Goal: Task Accomplishment & Management: Use online tool/utility

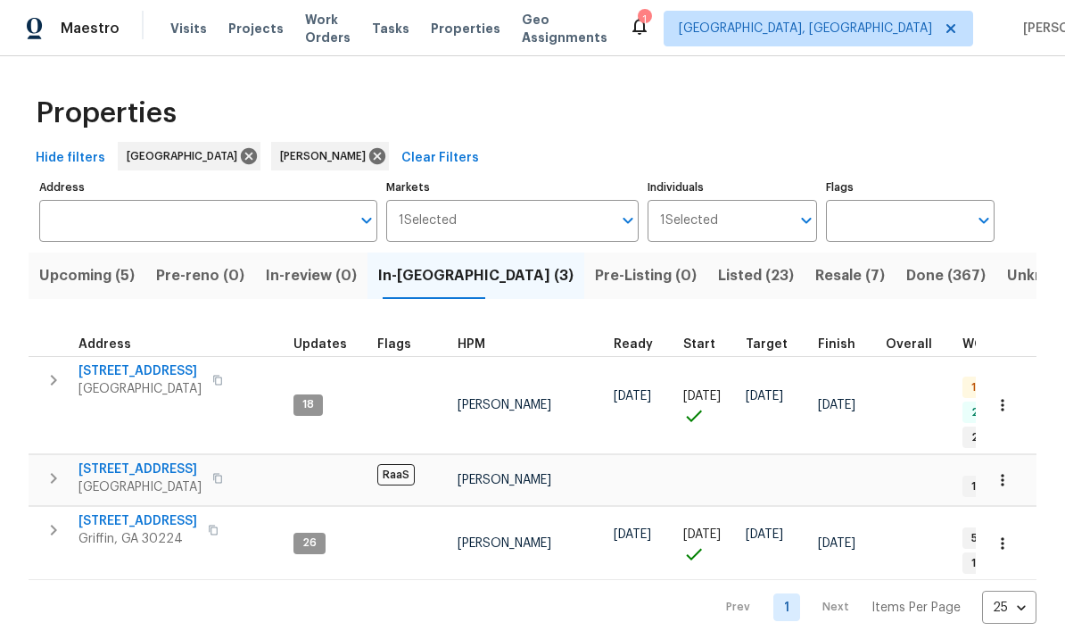
click at [123, 379] on span "[STREET_ADDRESS]" at bounding box center [140, 371] width 123 height 18
click at [755, 348] on span "Target" at bounding box center [767, 344] width 42 height 12
click at [816, 269] on span "Resale (7)" at bounding box center [851, 275] width 70 height 25
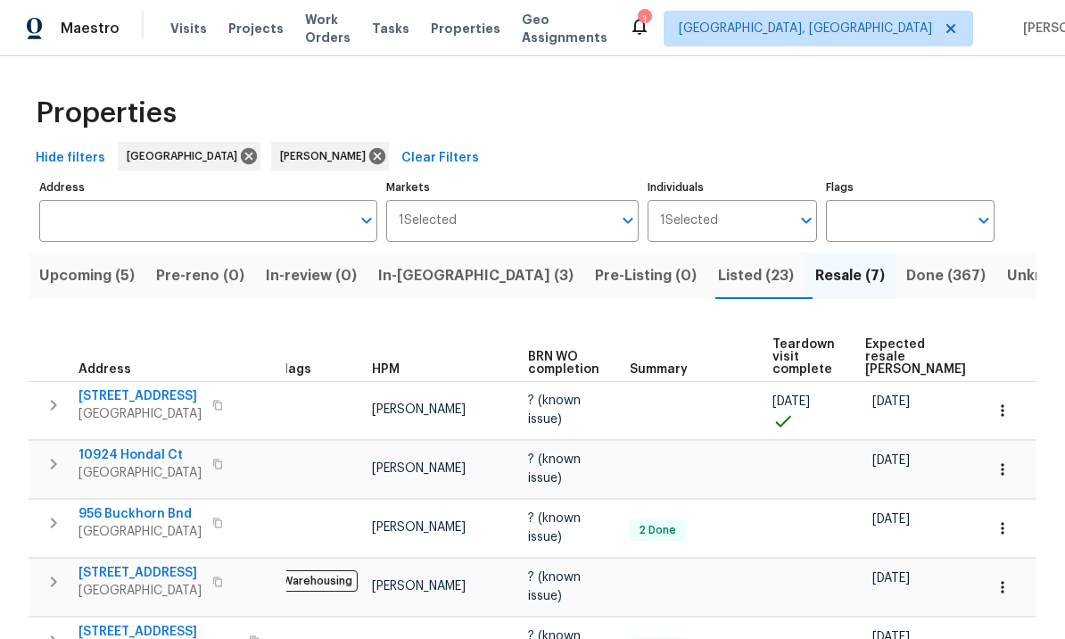
scroll to position [0, 25]
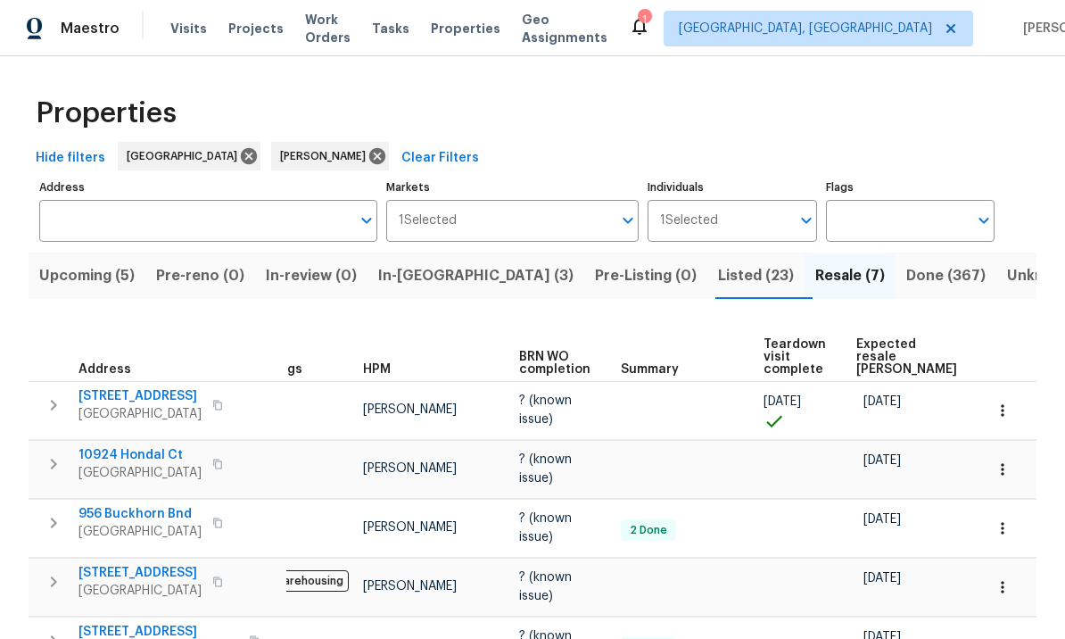
click at [1008, 402] on icon "button" at bounding box center [1003, 411] width 18 height 18
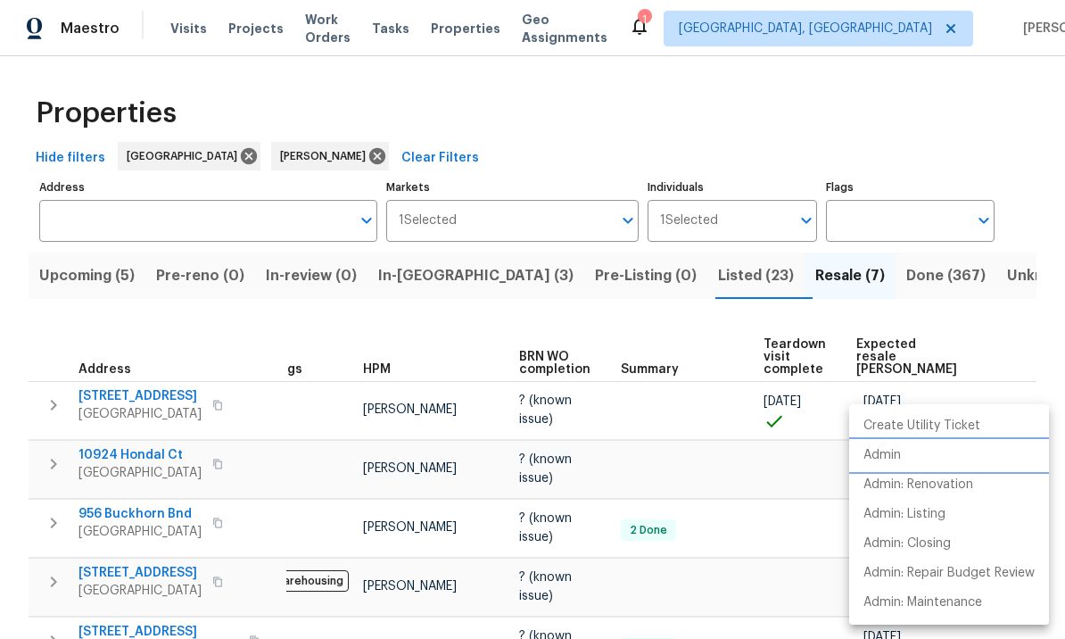
click at [912, 455] on li "Admin" at bounding box center [950, 455] width 200 height 29
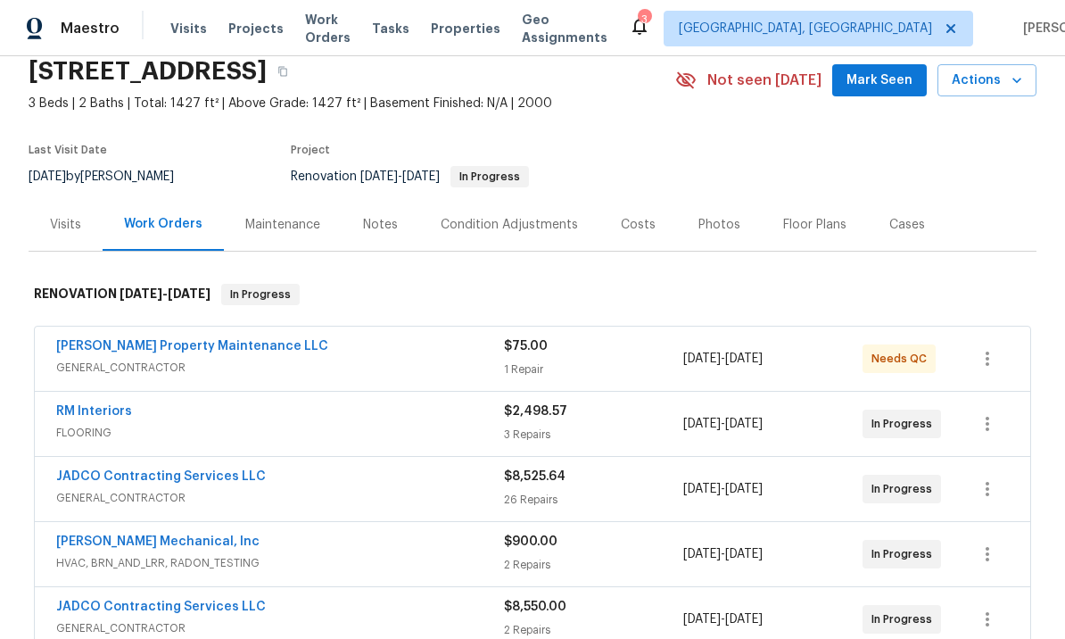
scroll to position [90, 0]
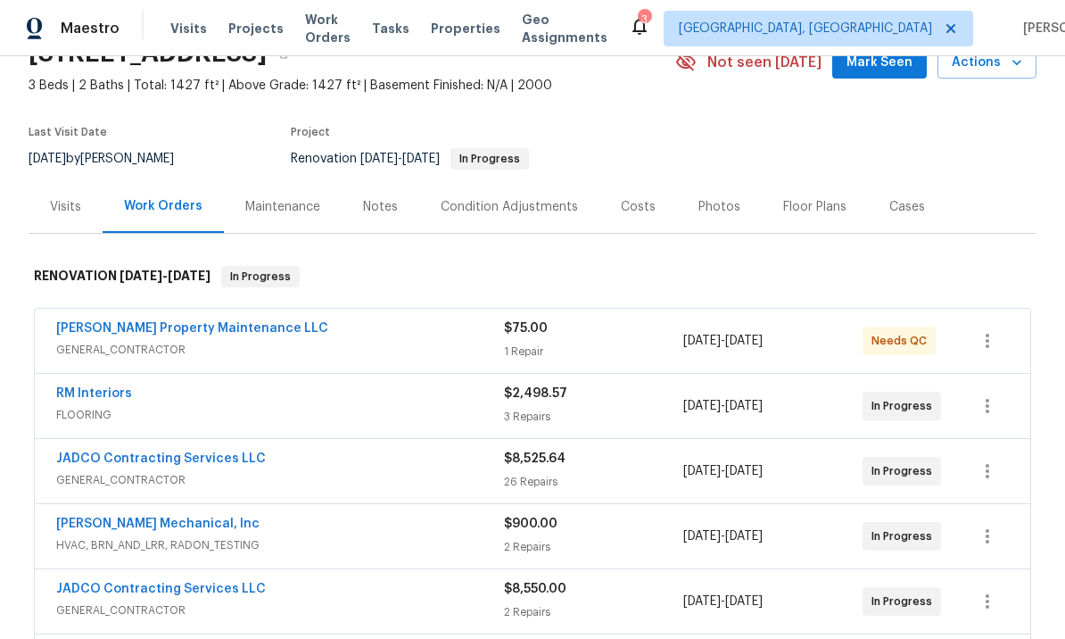
click at [203, 456] on link "JADCO Contracting Services LLC" at bounding box center [161, 458] width 210 height 12
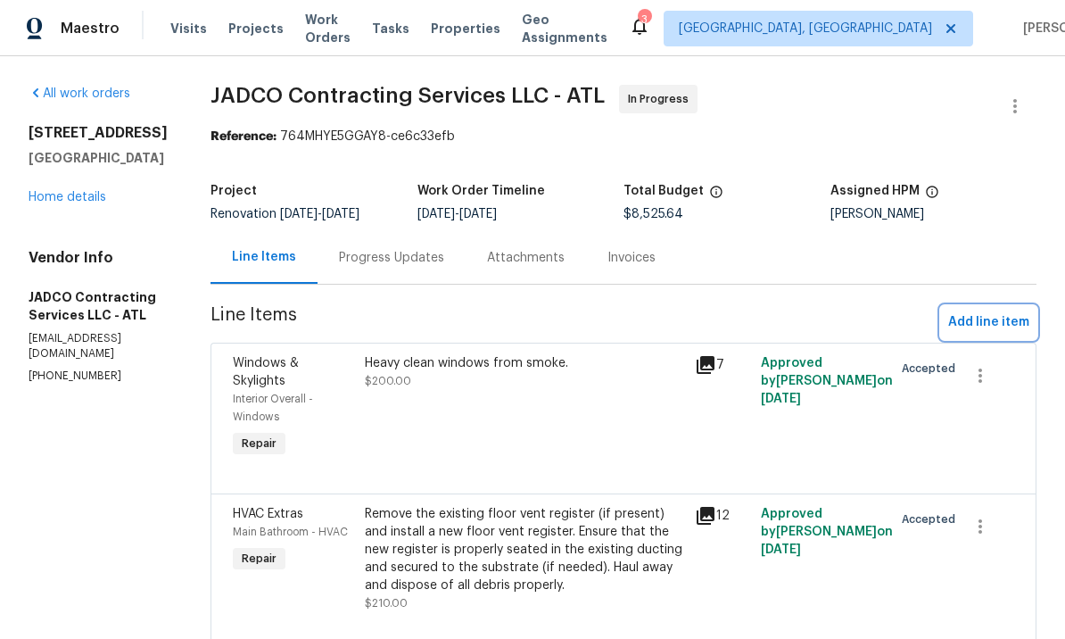
click at [991, 329] on span "Add line item" at bounding box center [989, 322] width 81 height 22
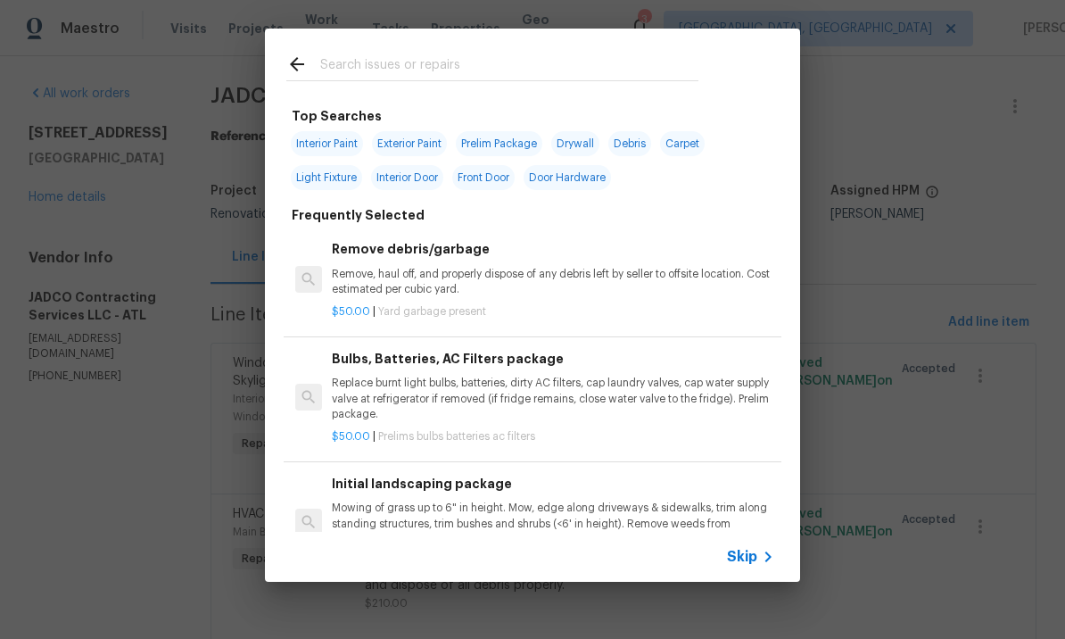
click at [386, 63] on input "text" at bounding box center [509, 67] width 378 height 27
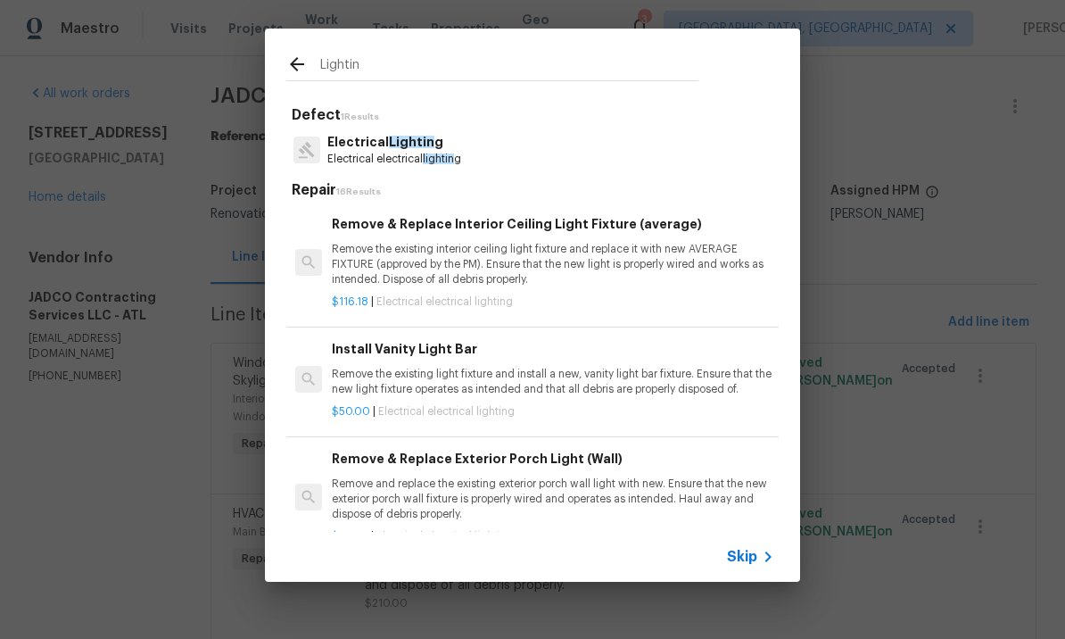
type input "Lighting"
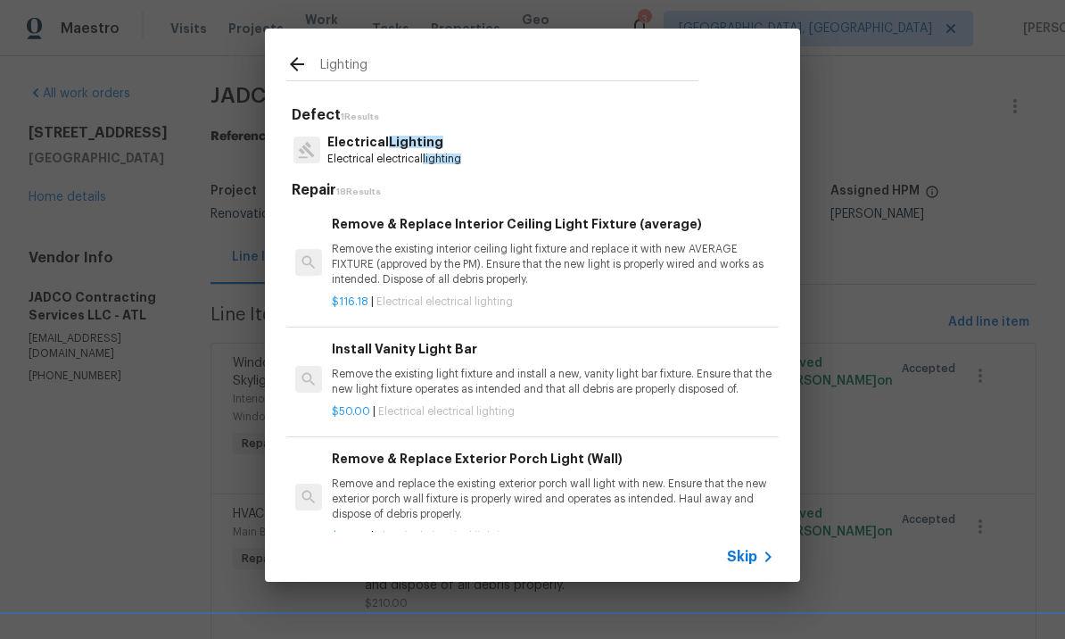
click at [424, 153] on p "Electrical electrical lighting" at bounding box center [395, 159] width 134 height 15
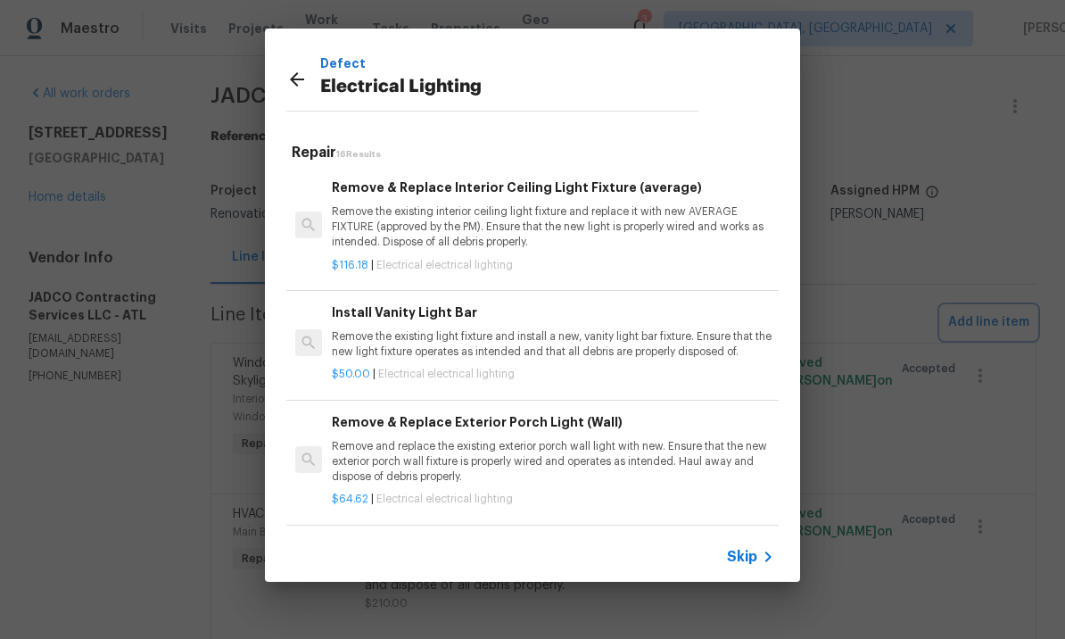
click at [866, 182] on div "Defect Electrical Lighting Repair 16 Results Remove & Replace Interior Ceiling …" at bounding box center [532, 305] width 1065 height 610
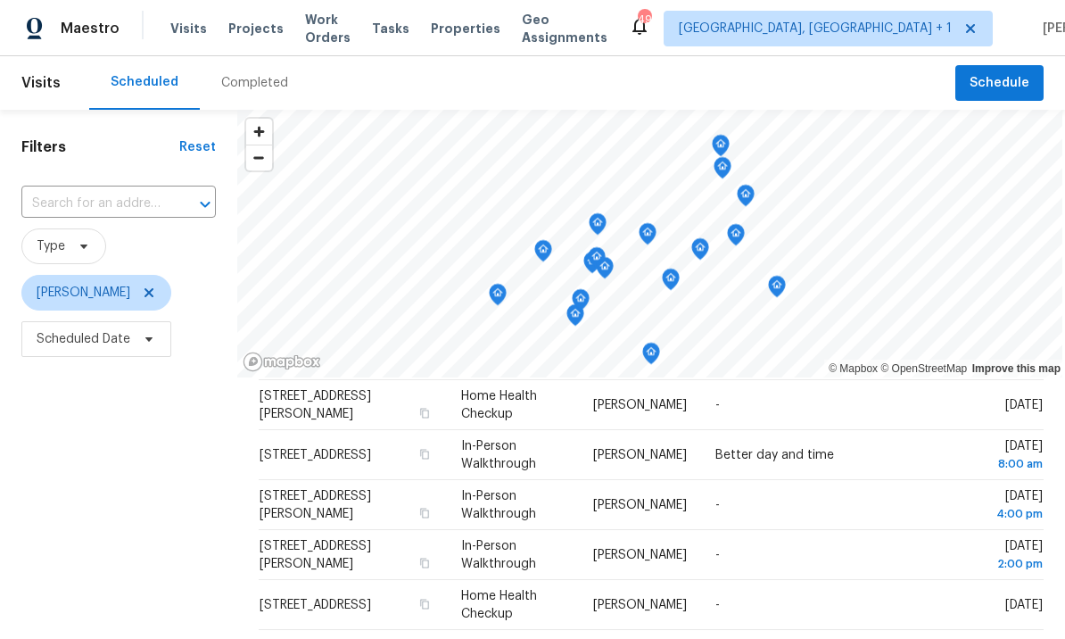
scroll to position [218, 0]
